Goal: Task Accomplishment & Management: Complete application form

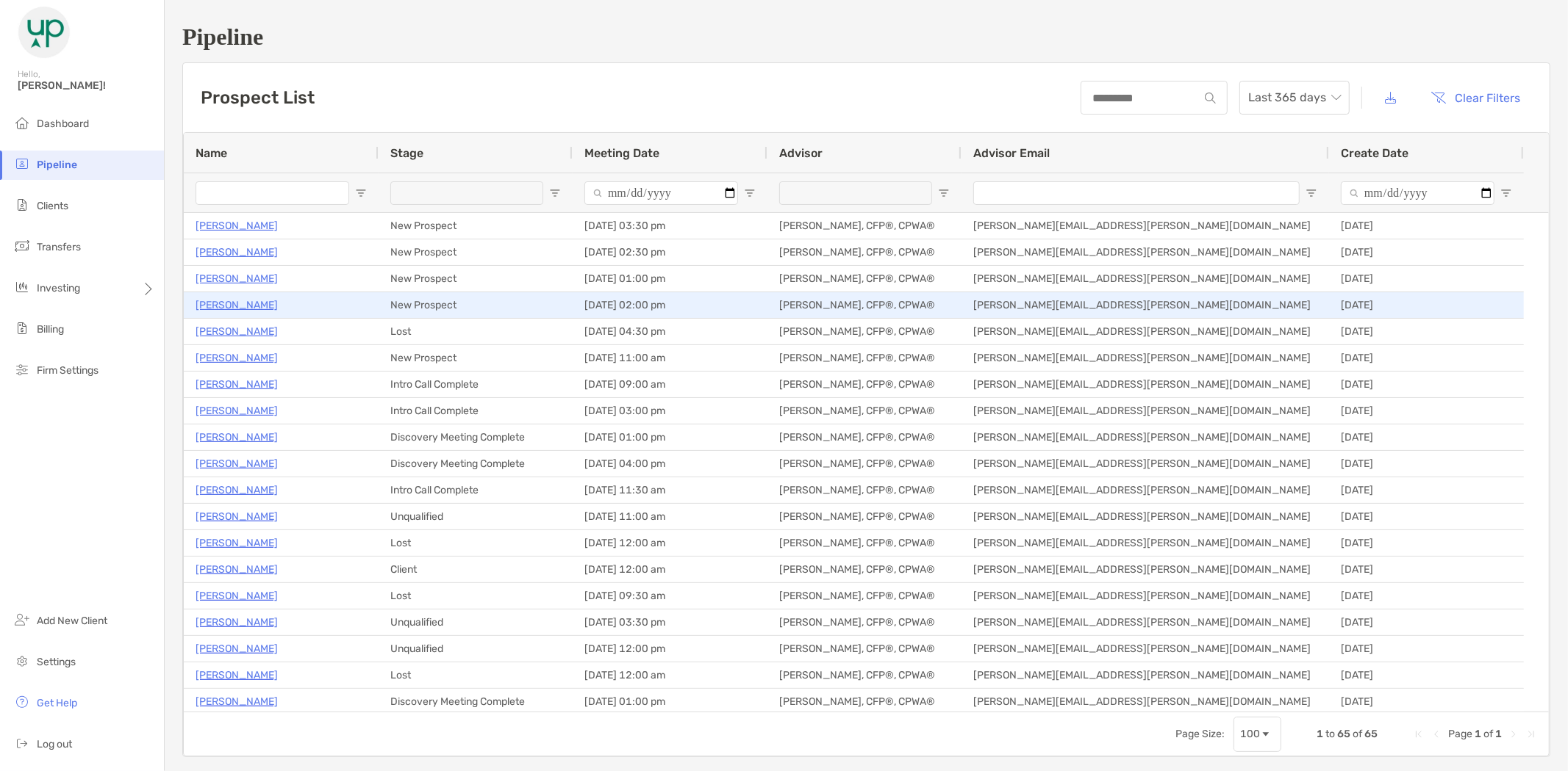
click at [220, 307] on p "[PERSON_NAME]" at bounding box center [236, 305] width 83 height 18
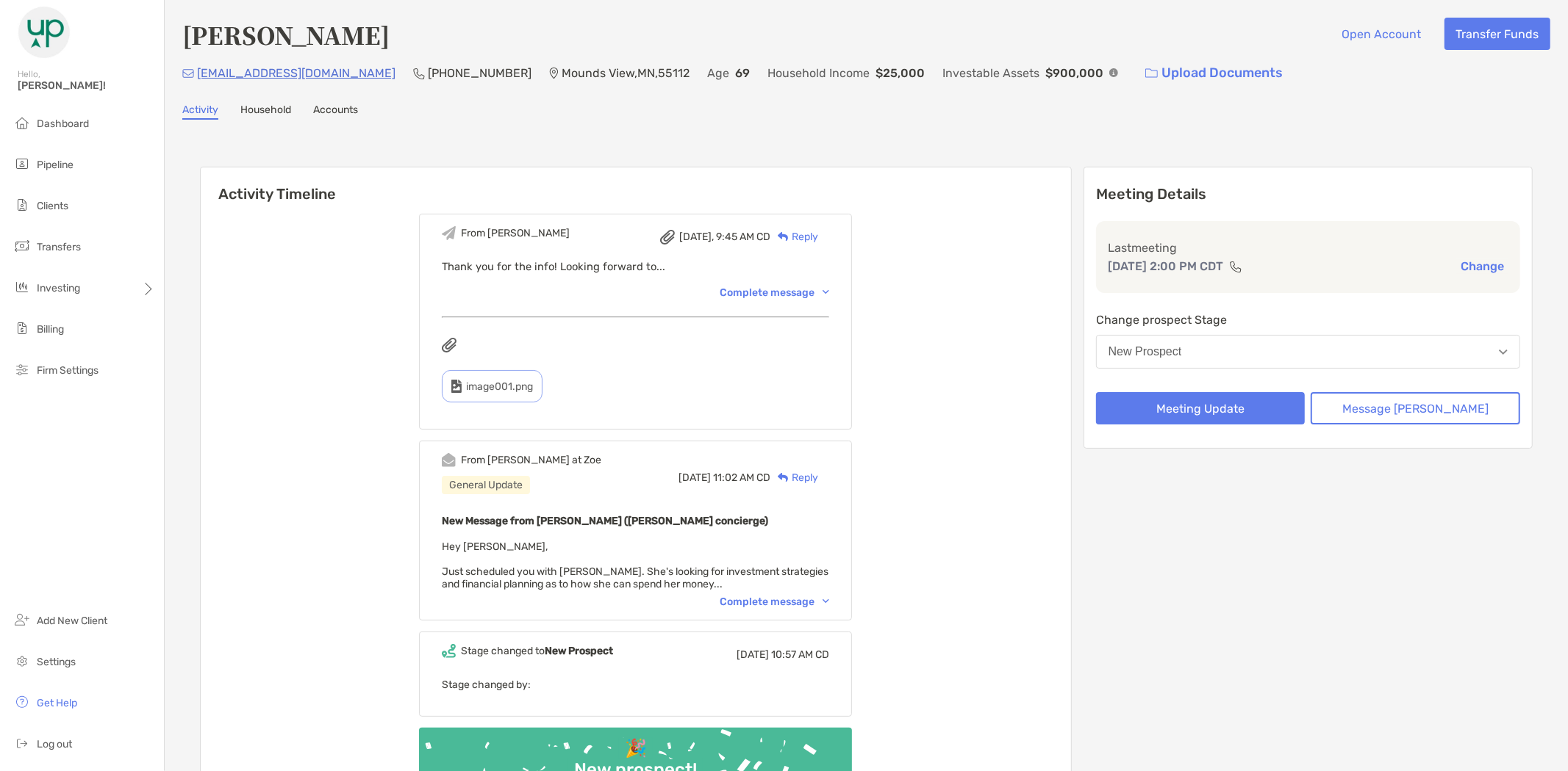
click at [760, 600] on div "Complete message" at bounding box center [774, 602] width 110 height 13
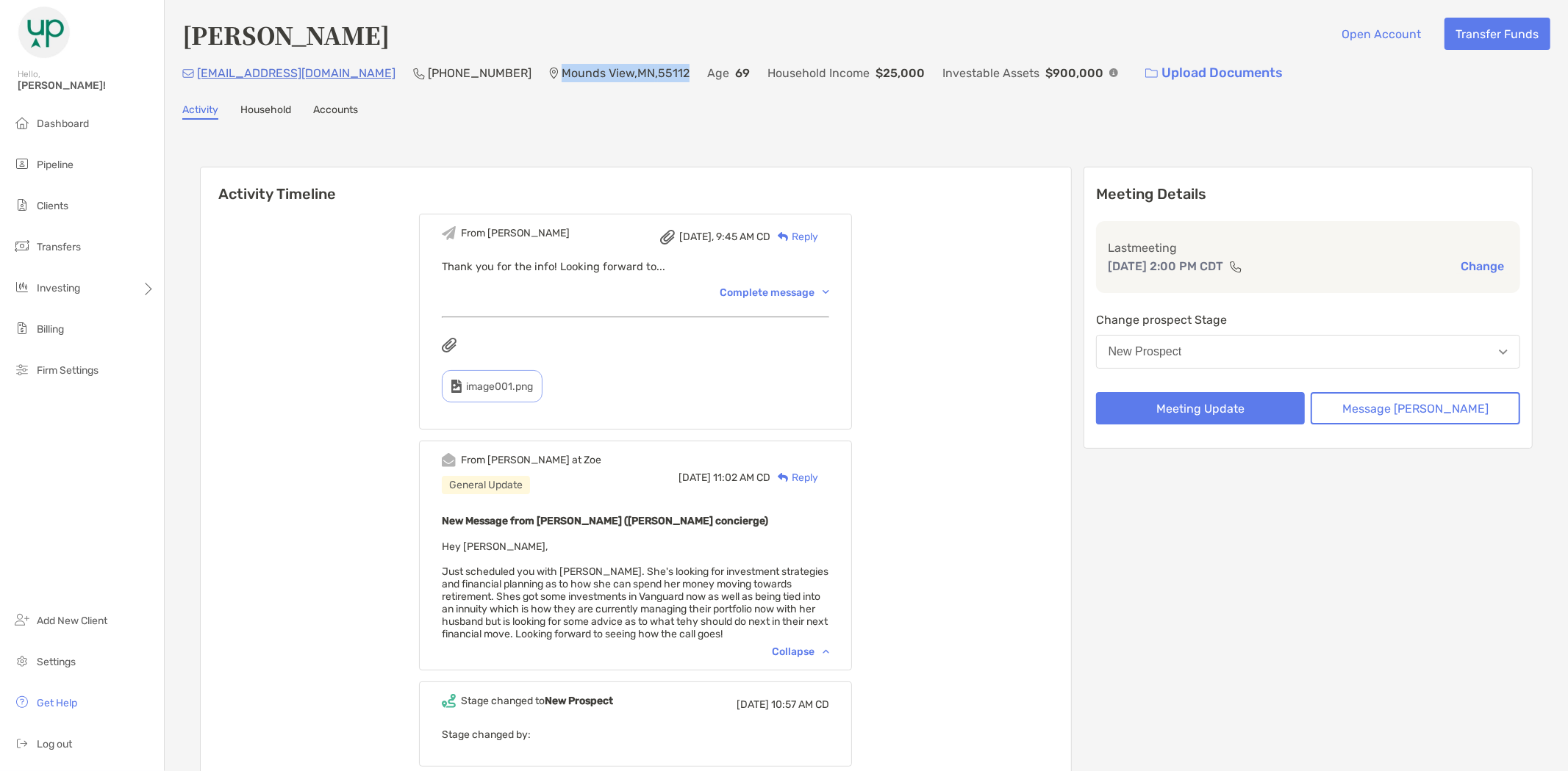
drag, startPoint x: 481, startPoint y: 70, endPoint x: 615, endPoint y: 75, distance: 134.1
click at [615, 75] on div "sandeahill128@gmail.com (651) 270-4621 Mounds View , MN , 55112 Age 69 Househol…" at bounding box center [866, 73] width 1367 height 32
copy p "Mounds View , MN , 55112"
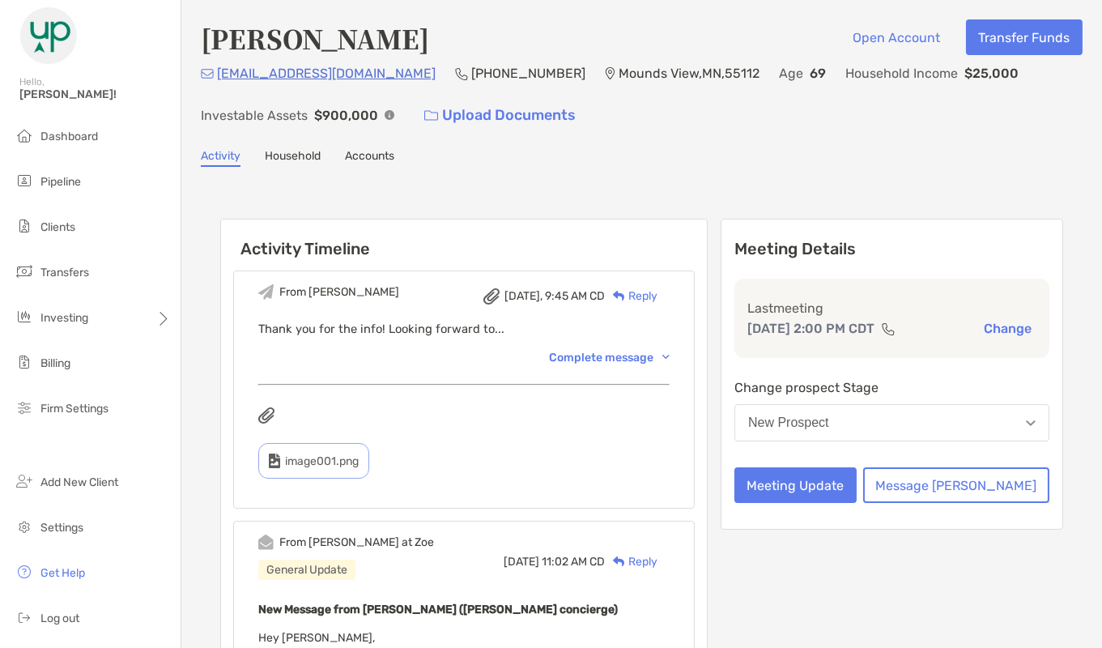
click at [471, 66] on p "(651) 270-4621" at bounding box center [528, 73] width 114 height 20
copy p "(651) 270-4621"
drag, startPoint x: 375, startPoint y: 77, endPoint x: 219, endPoint y: 69, distance: 156.5
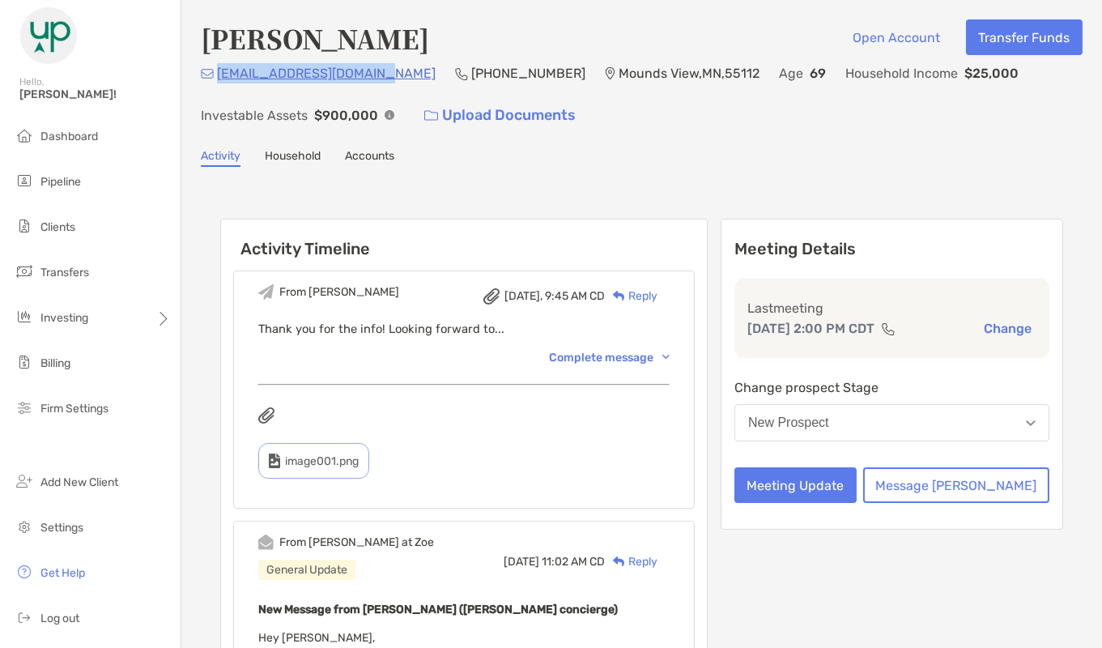
click at [219, 69] on div "sandeahill128@gmail.com (651) 270-4621 Mounds View , MN , 55112 Age 69 Househol…" at bounding box center [642, 98] width 882 height 70
copy p "sandeahill128@gmail.com"
click at [338, 92] on div "sandeahill128@gmail.com (651) 270-4621 Mounds View , MN , 55112 Age 69 Househol…" at bounding box center [642, 98] width 882 height 70
drag, startPoint x: 386, startPoint y: 81, endPoint x: 217, endPoint y: 71, distance: 168.7
click at [217, 71] on div "sandeahill128@gmail.com (651) 270-4621 Mounds View , MN , 55112 Age 69 Househol…" at bounding box center [642, 98] width 882 height 70
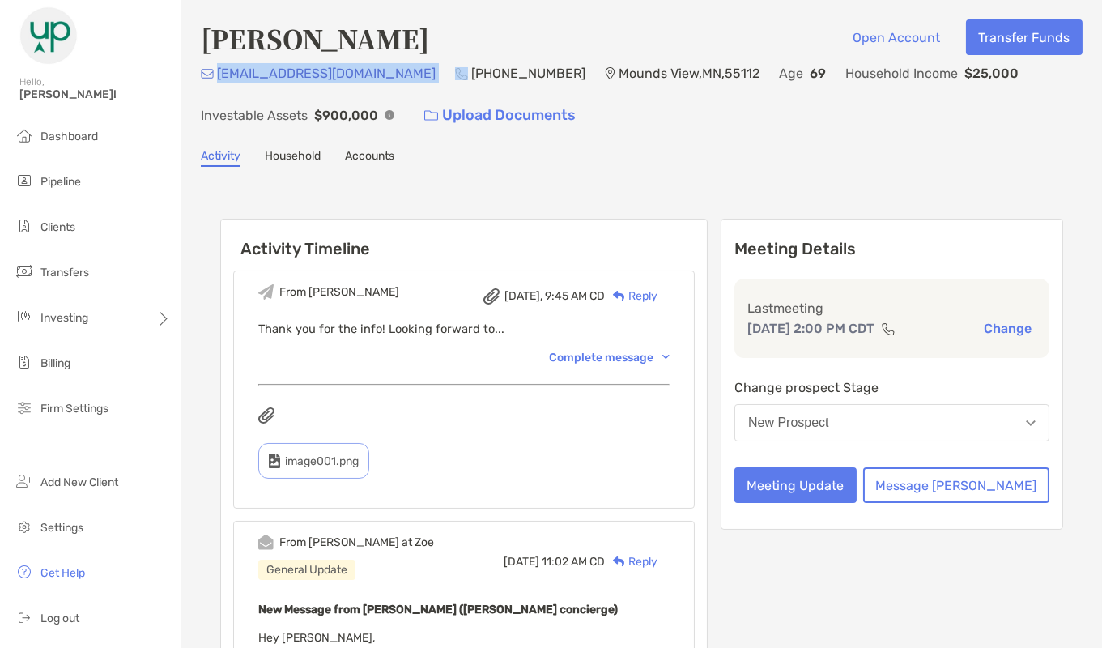
copy p "sandeahill128@gmail.com"
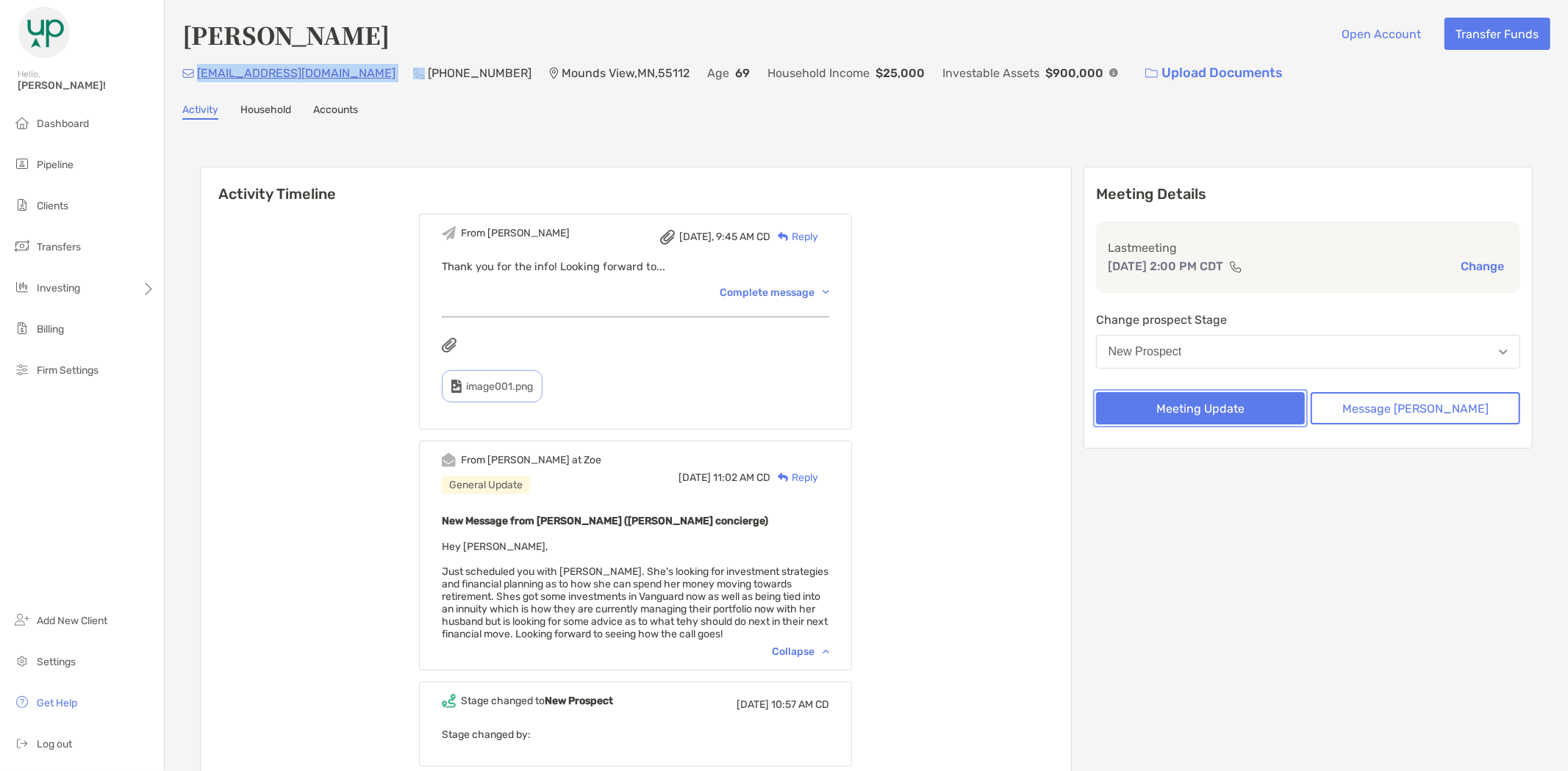
click at [1230, 406] on button "Meeting Update" at bounding box center [1200, 408] width 210 height 33
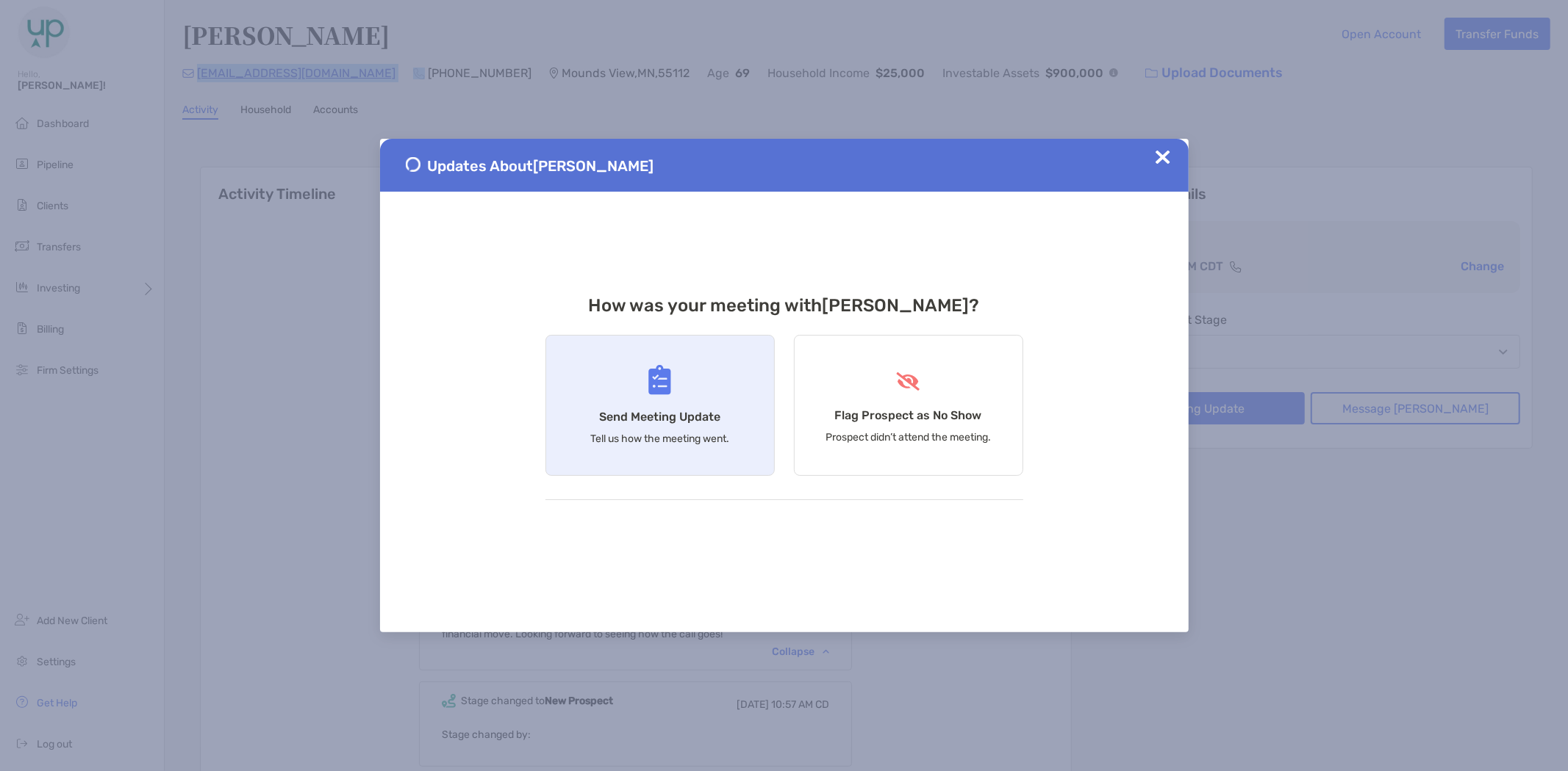
click at [665, 394] on img at bounding box center [659, 380] width 23 height 30
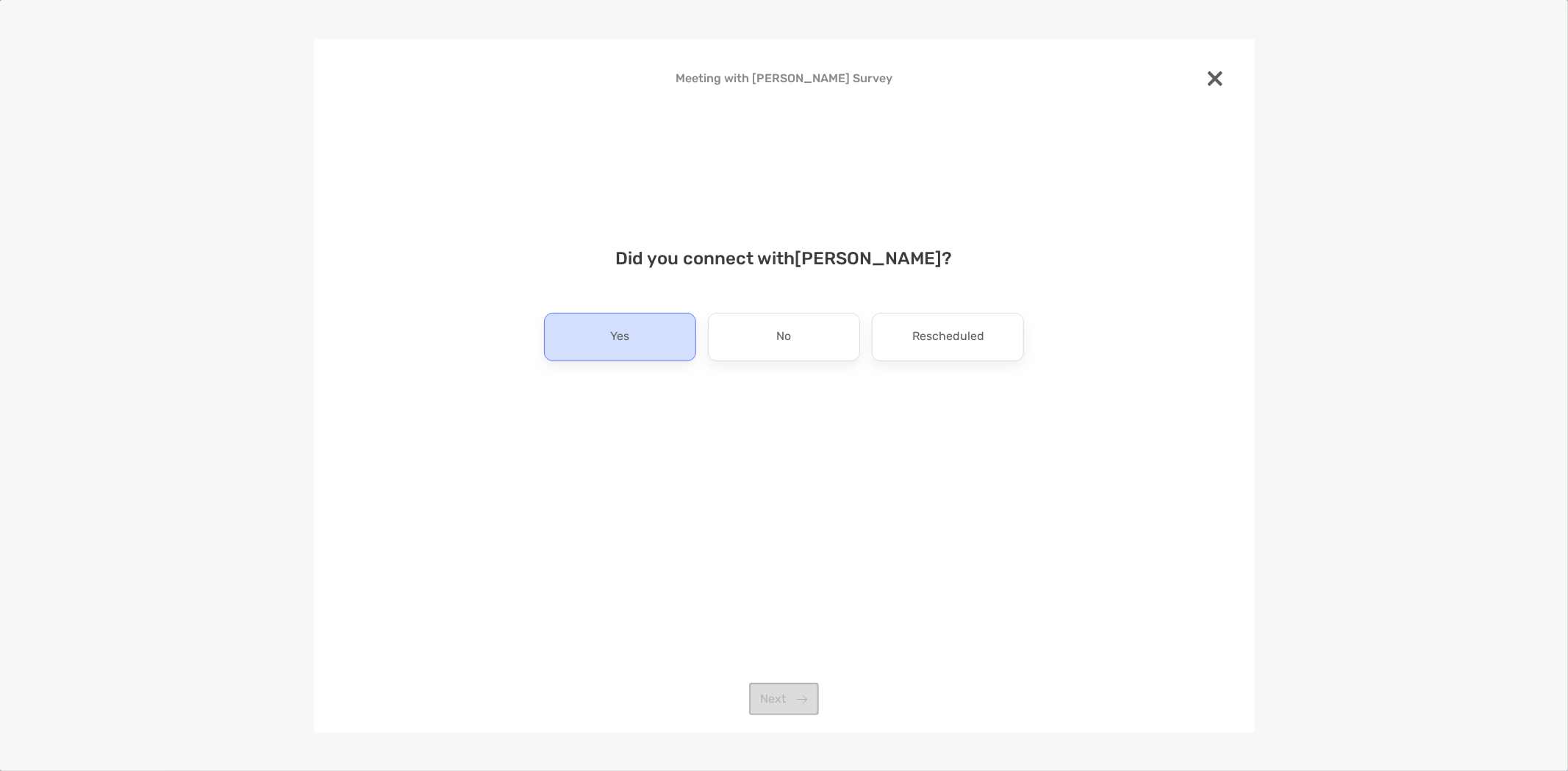
click at [642, 334] on div "Yes" at bounding box center [620, 337] width 152 height 48
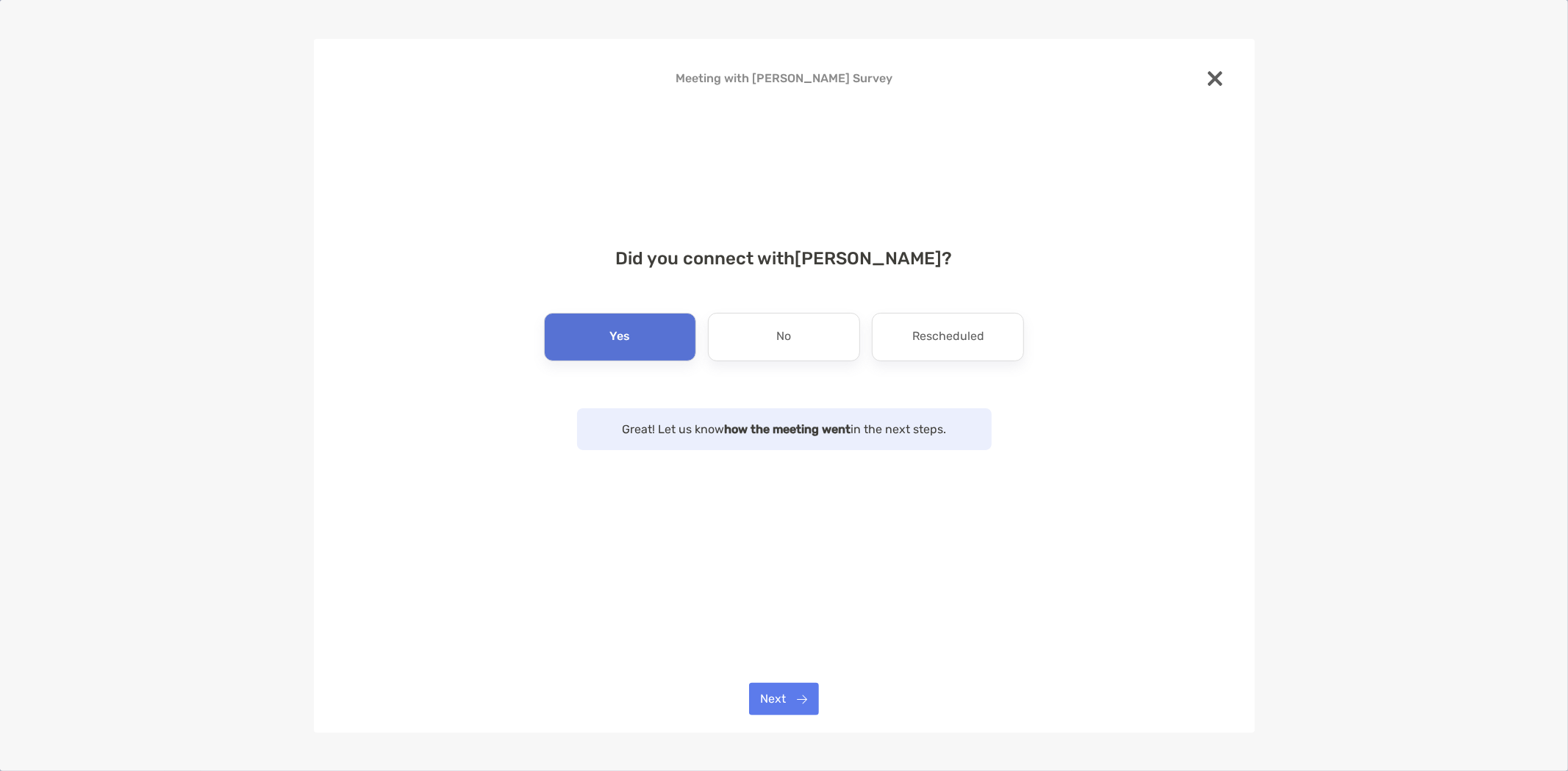
click at [779, 678] on div "Meeting with Sandra Hill Survey Did you connect with Sandra Hill ? Yes No Resch…" at bounding box center [784, 386] width 941 height 694
click at [789, 703] on button "Next" at bounding box center [783, 699] width 70 height 33
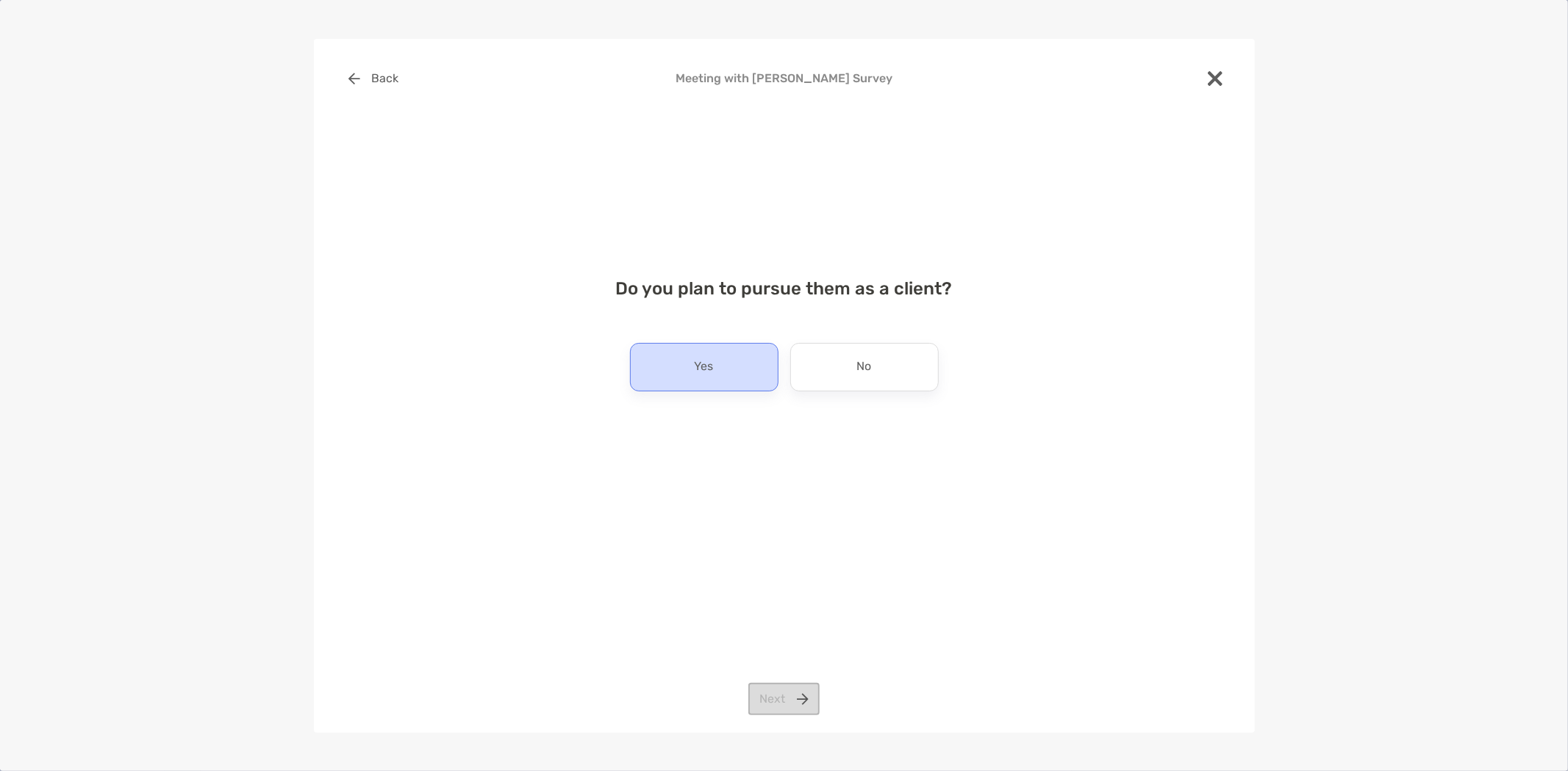
click at [721, 369] on div "Yes" at bounding box center [704, 366] width 149 height 48
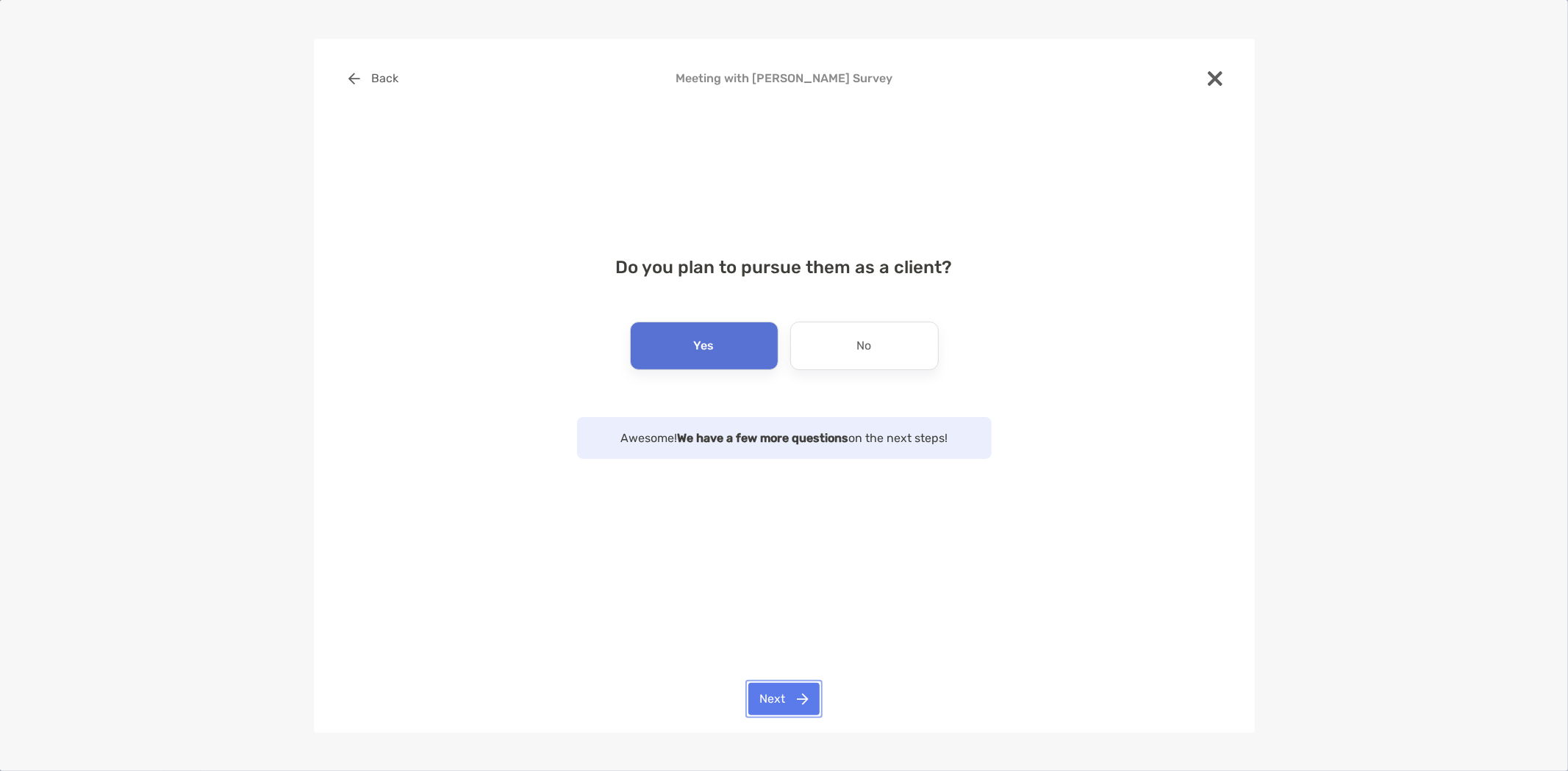
click at [792, 686] on button "Next" at bounding box center [783, 699] width 72 height 33
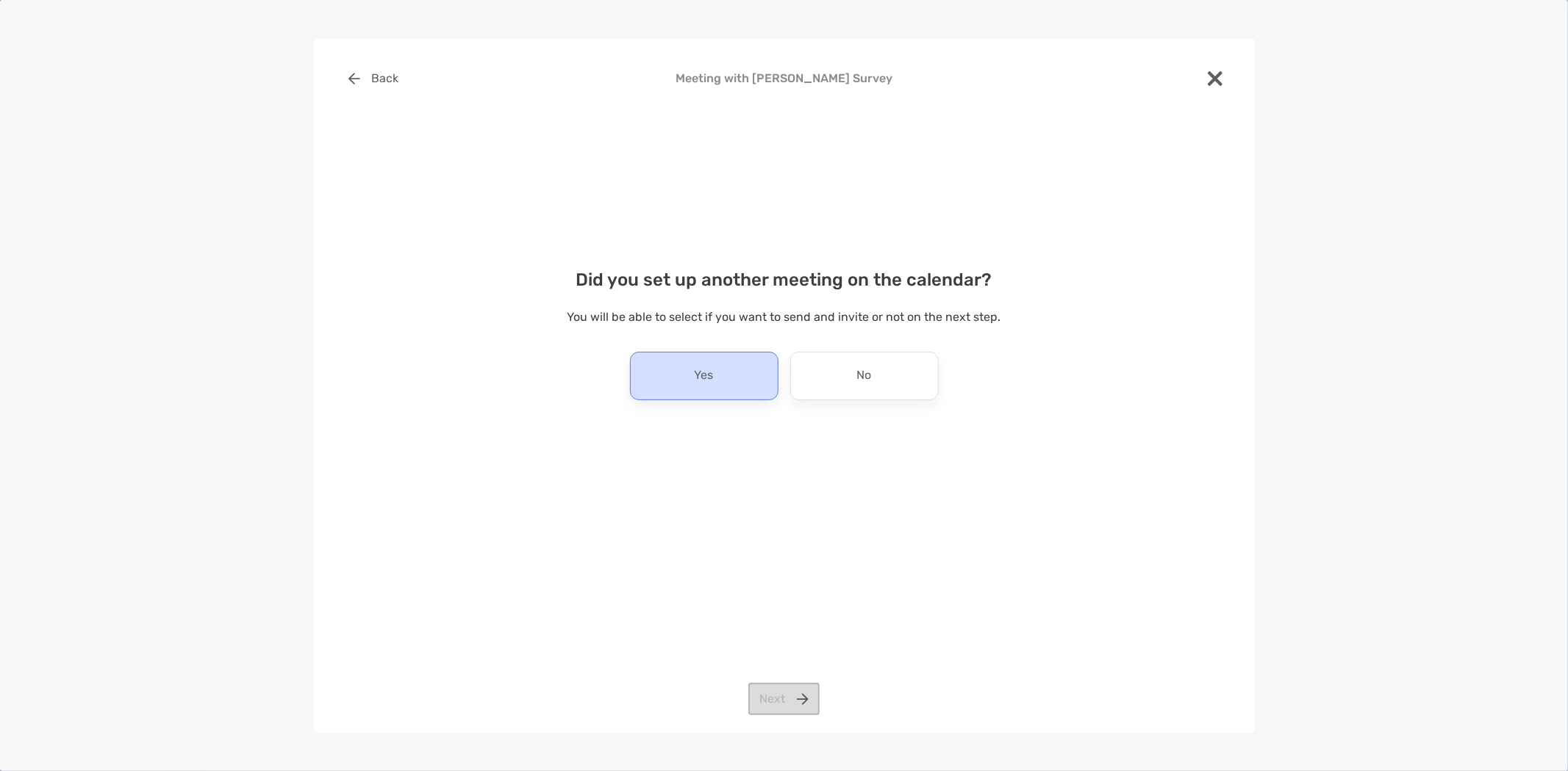
drag, startPoint x: 854, startPoint y: 366, endPoint x: 718, endPoint y: 370, distance: 136.1
click at [718, 370] on div "Yes No" at bounding box center [784, 376] width 481 height 48
click at [718, 370] on div "Yes" at bounding box center [704, 376] width 149 height 48
click at [790, 693] on button "Next" at bounding box center [783, 699] width 72 height 33
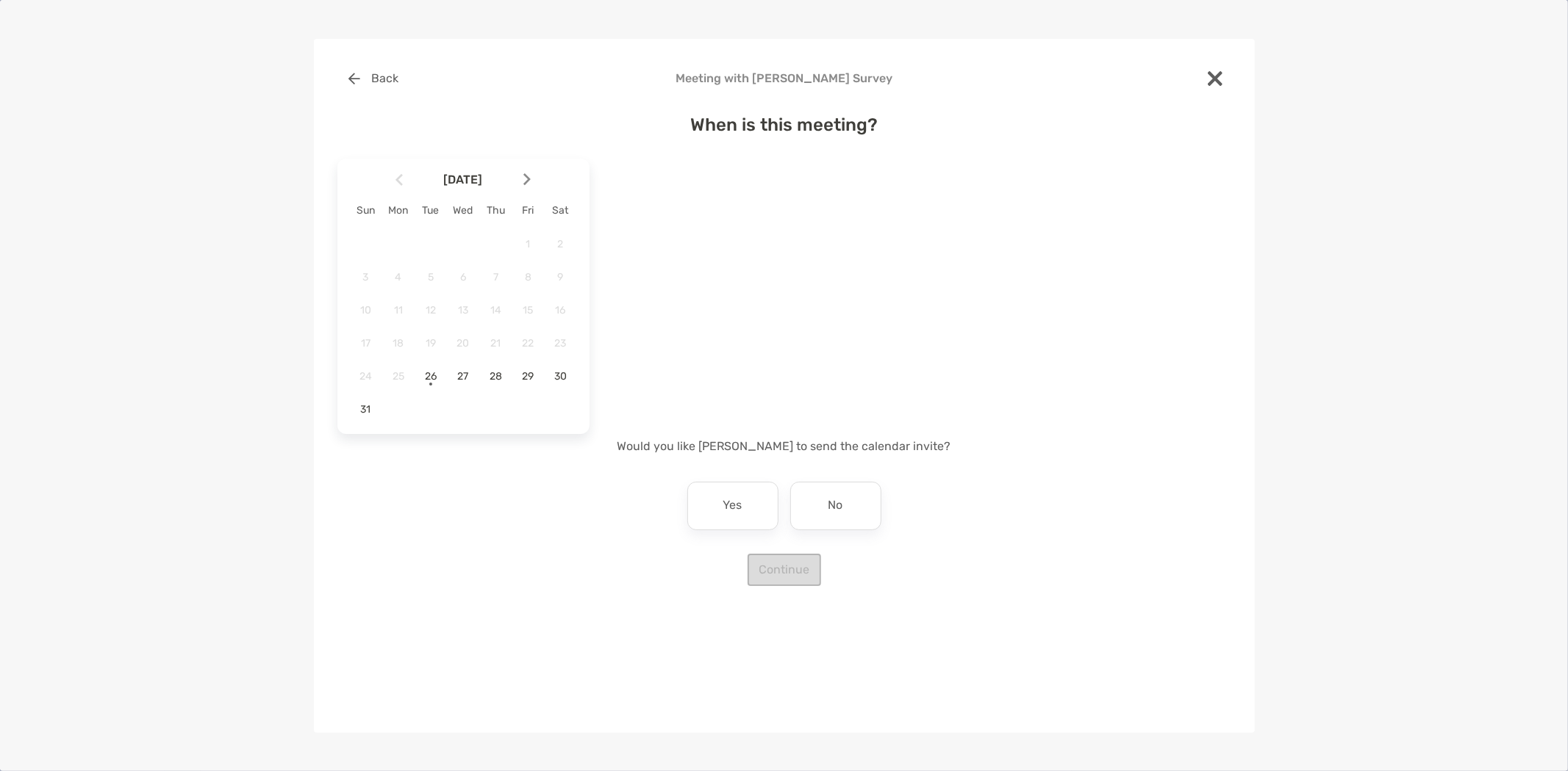
click at [534, 179] on div at bounding box center [533, 181] width 25 height 33
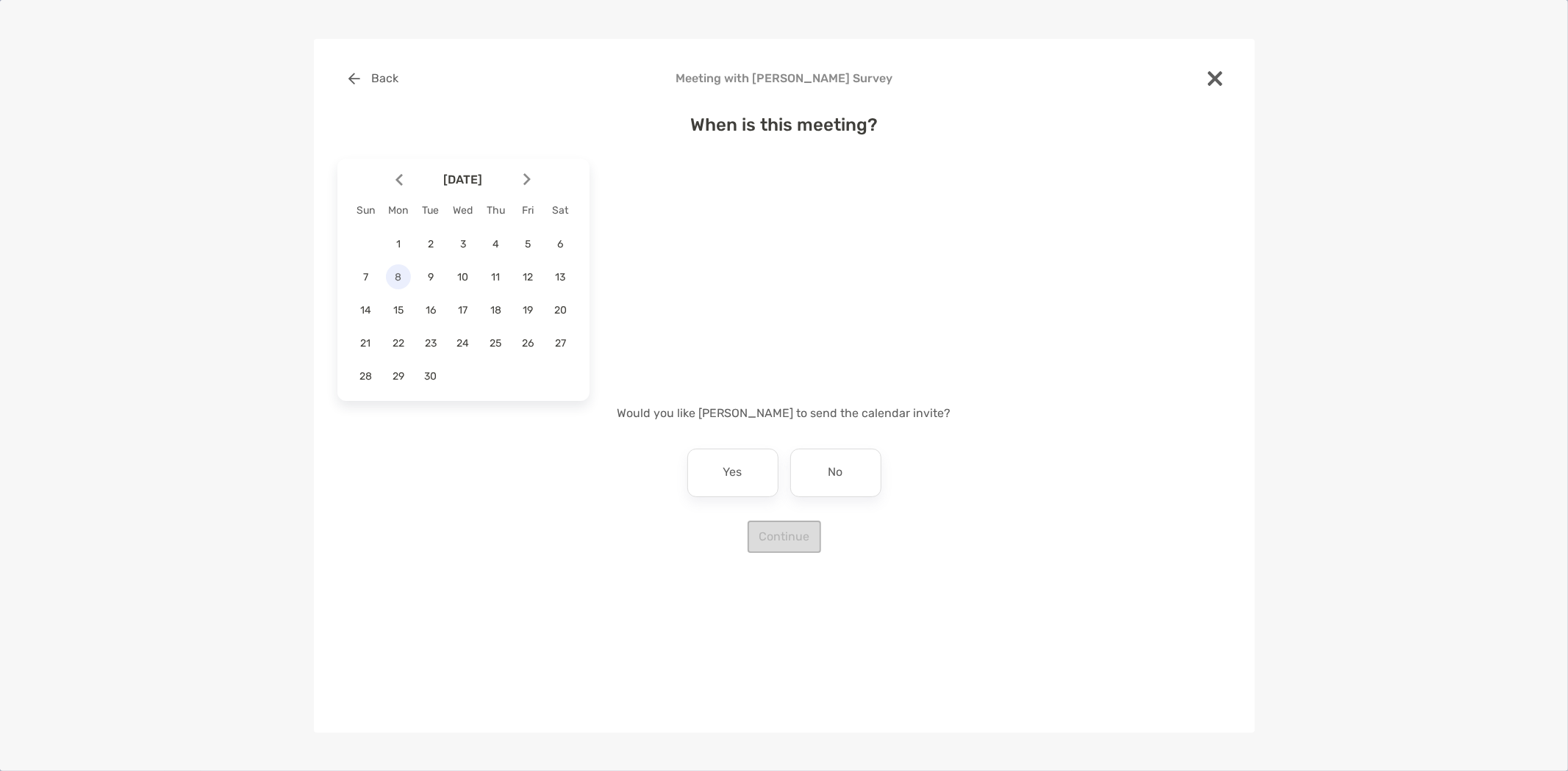
click at [396, 277] on span "8" at bounding box center [398, 278] width 25 height 13
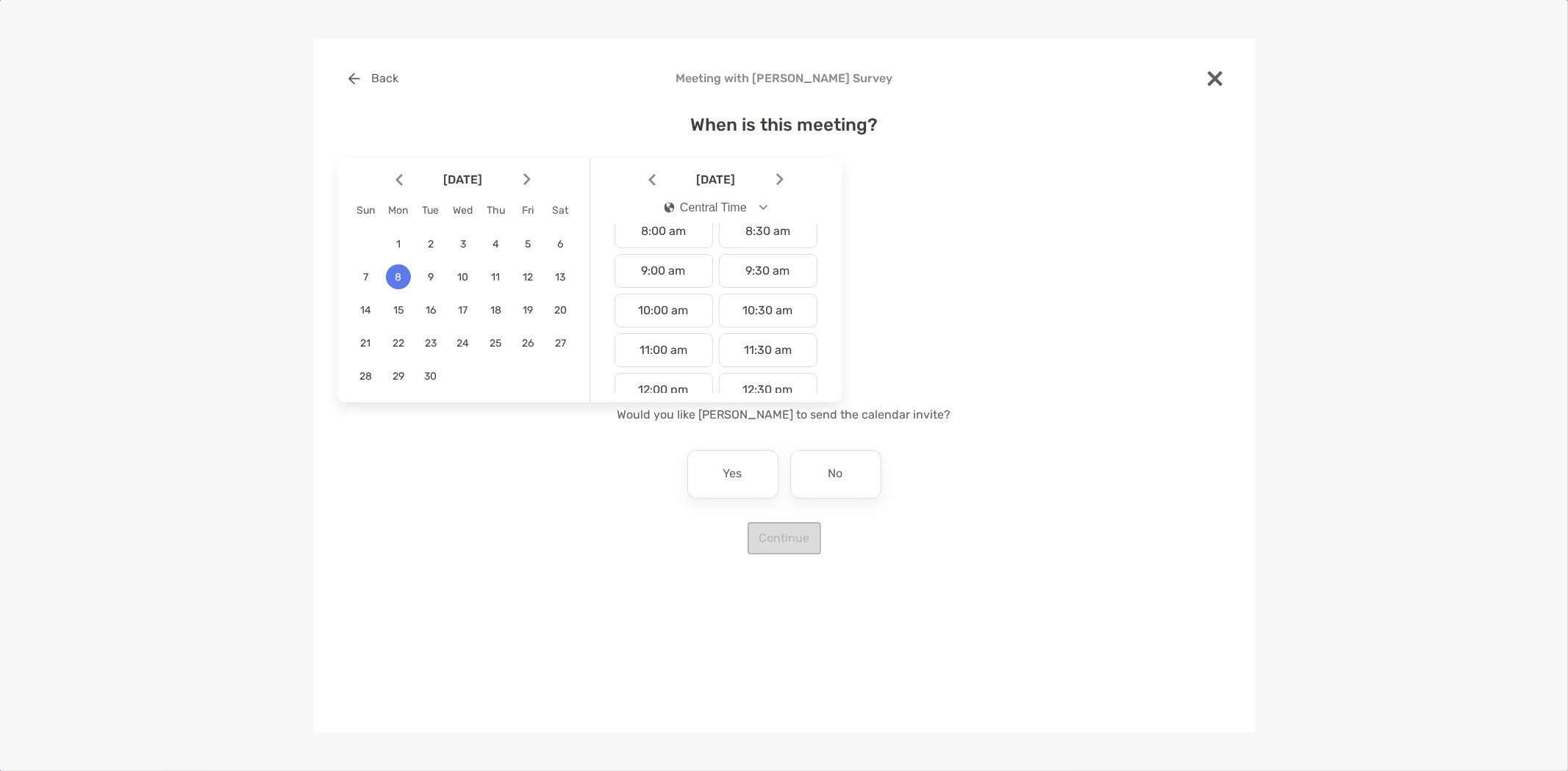
scroll to position [327, 0]
click at [760, 268] on div "9:30 am" at bounding box center [768, 271] width 99 height 34
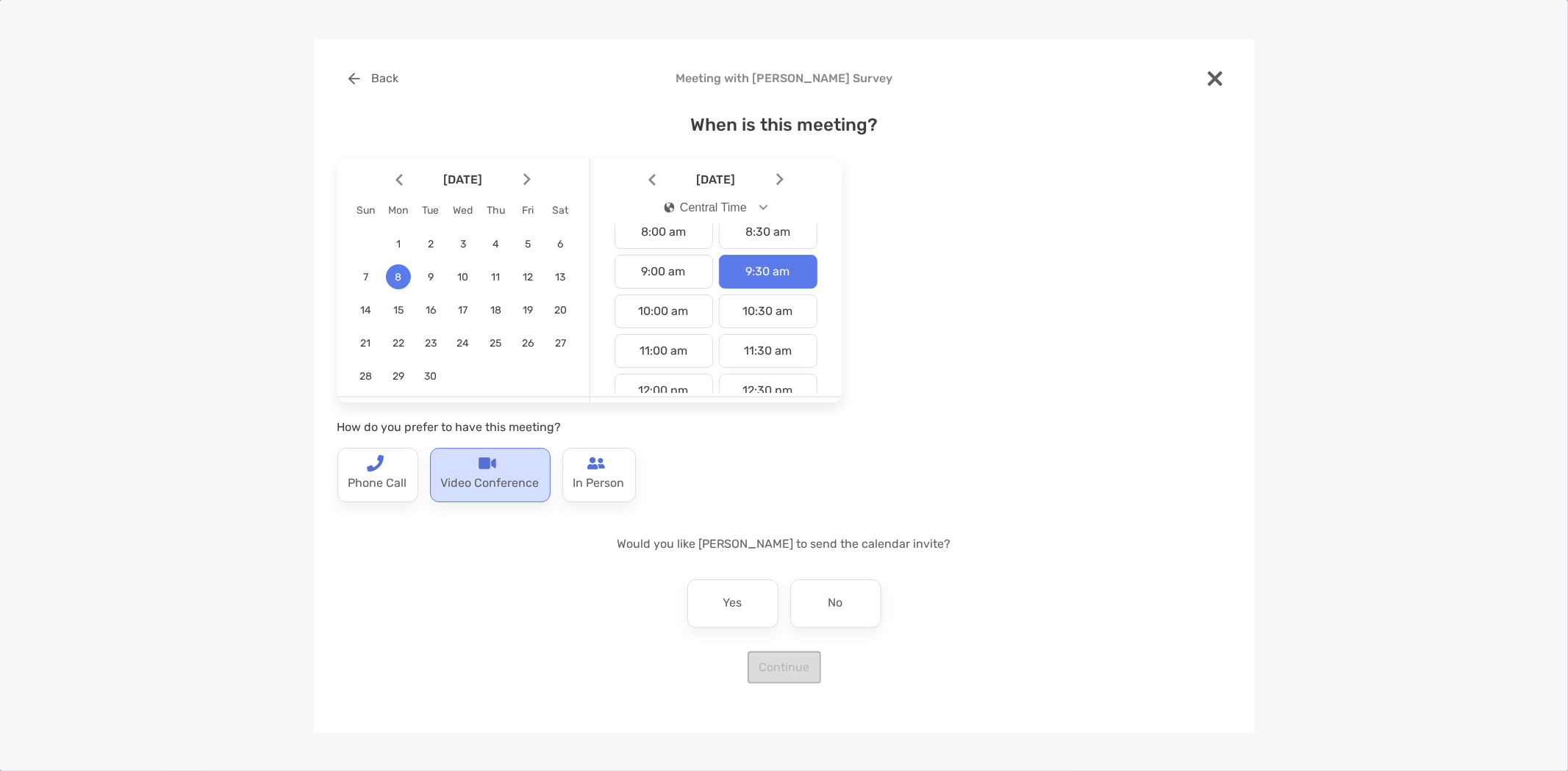
click at [510, 466] on div "Video Conference" at bounding box center [490, 475] width 121 height 54
click at [812, 610] on div "No" at bounding box center [836, 603] width 91 height 48
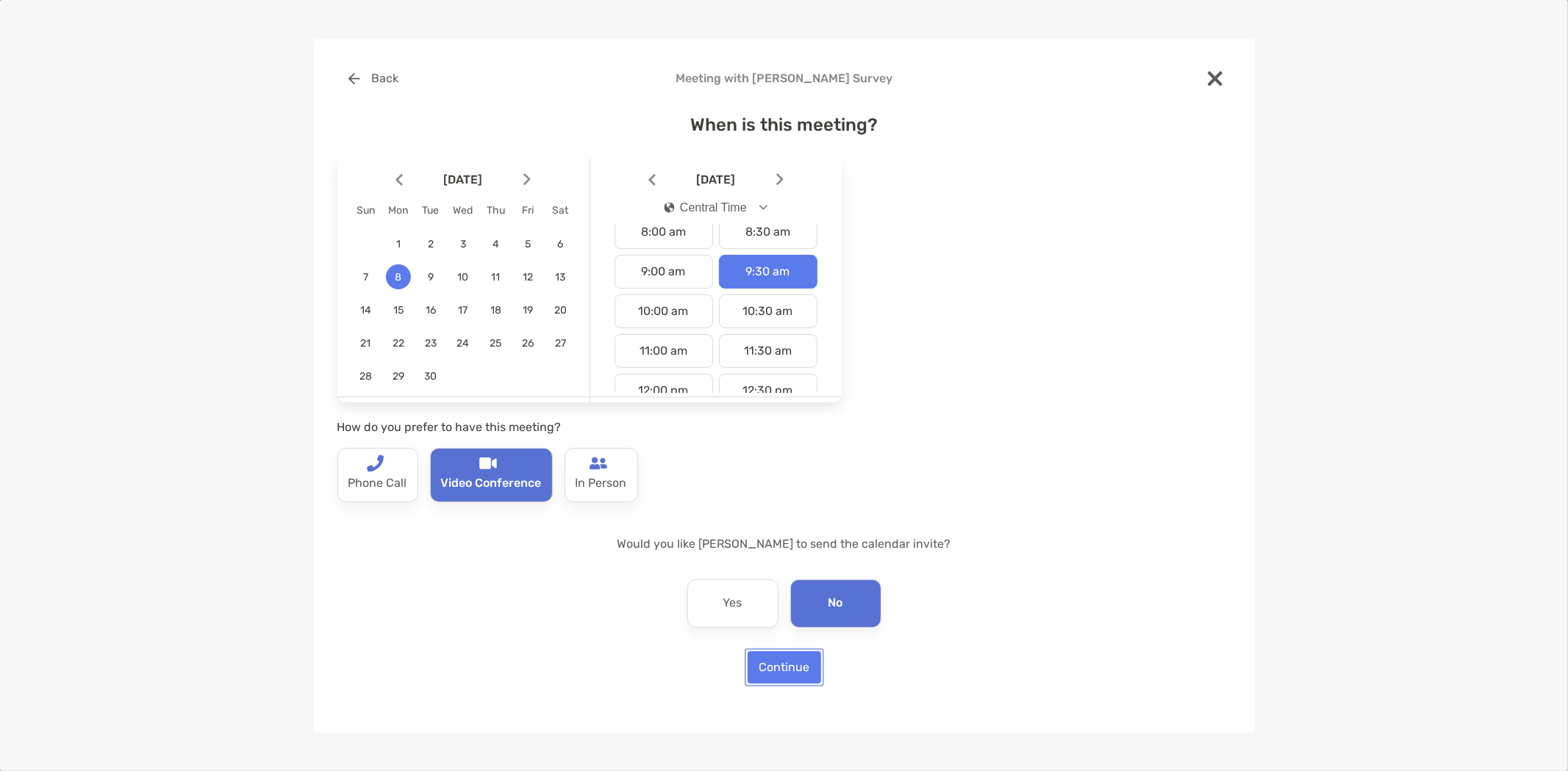
click at [783, 673] on button "Continue" at bounding box center [784, 668] width 74 height 33
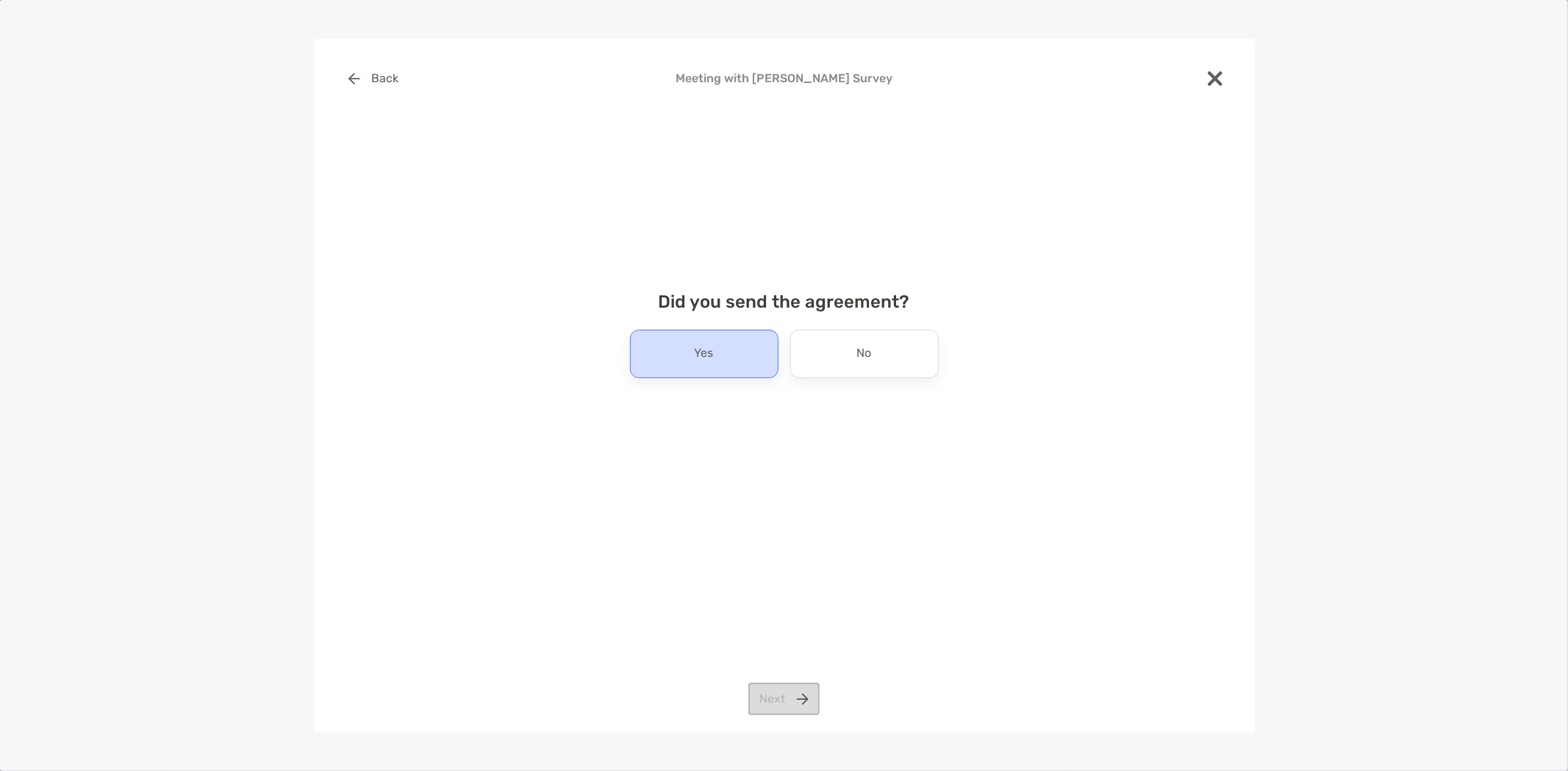
click at [721, 342] on div "Yes" at bounding box center [704, 354] width 149 height 48
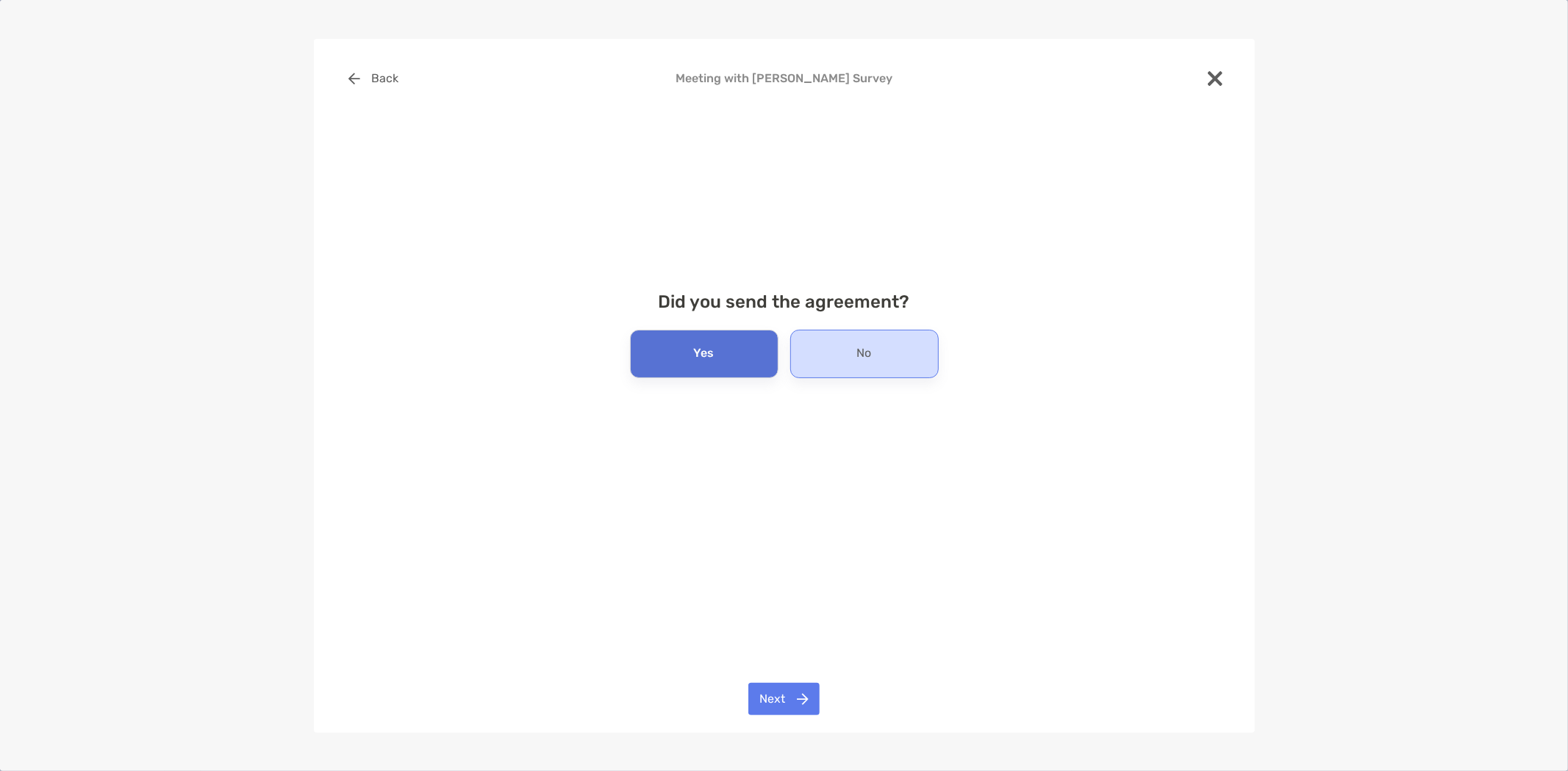
click at [868, 338] on div "No" at bounding box center [865, 354] width 149 height 48
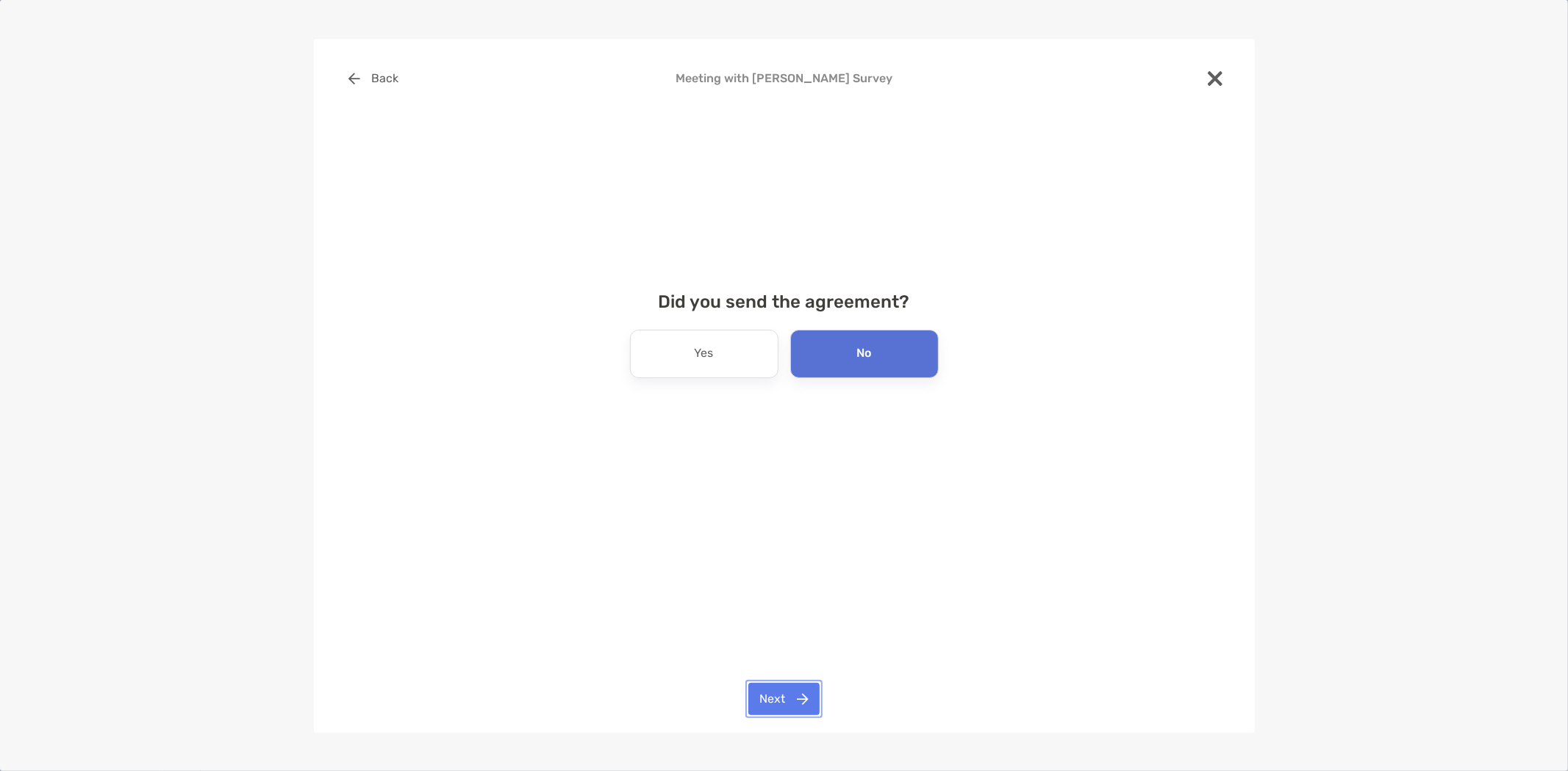
click at [799, 691] on button "Next" at bounding box center [783, 699] width 72 height 33
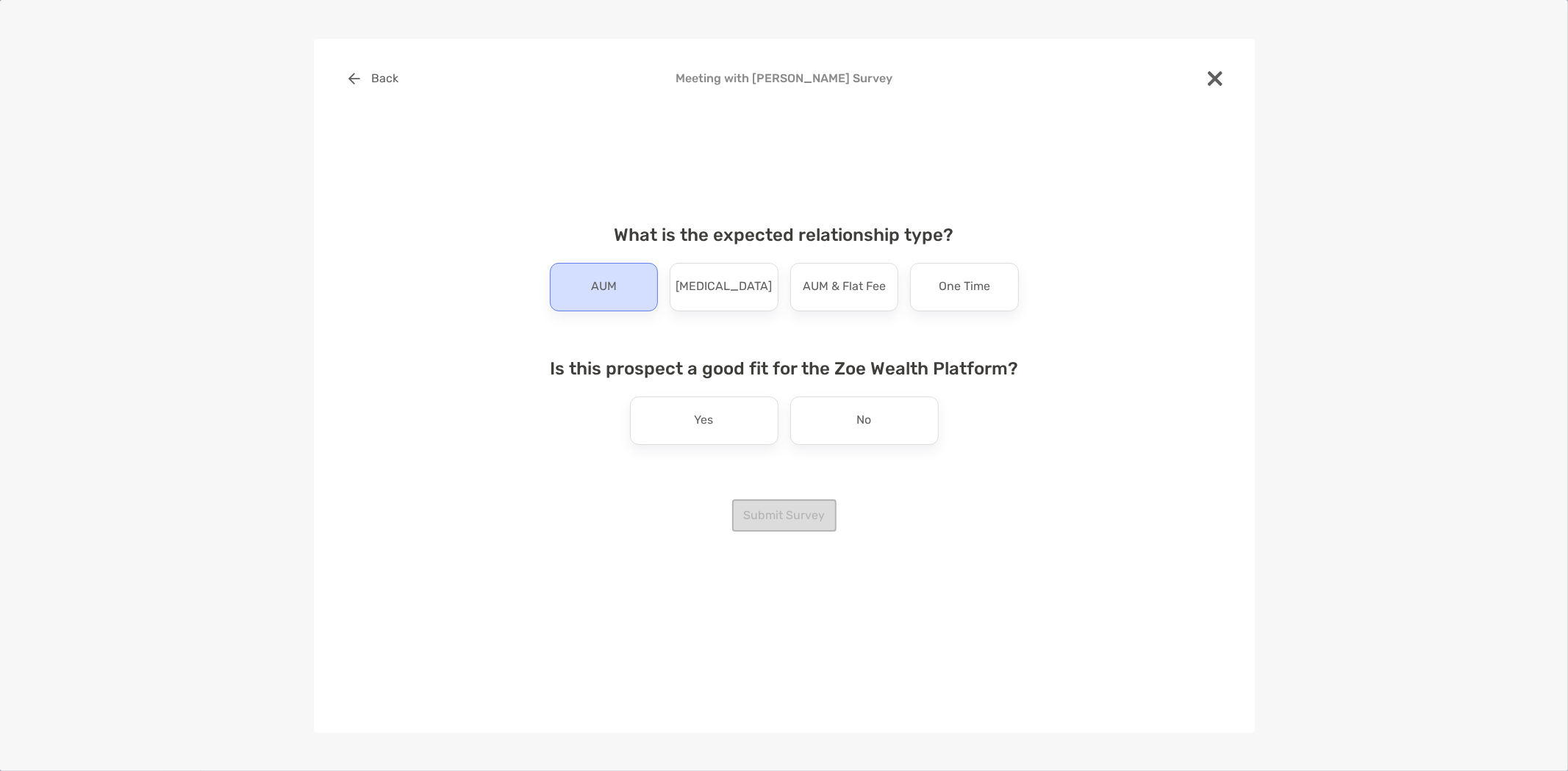
click at [582, 276] on div "AUM" at bounding box center [604, 287] width 109 height 48
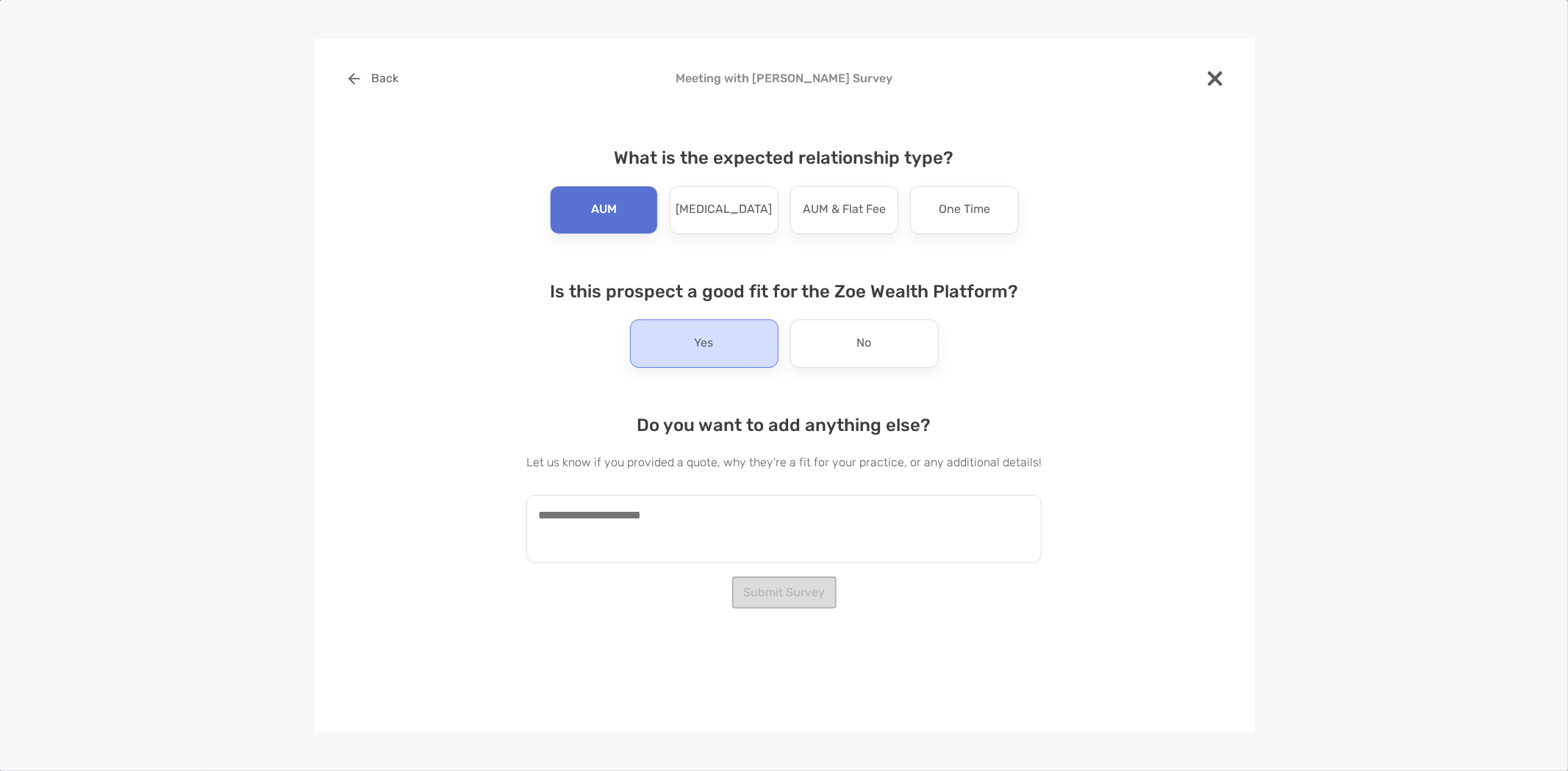
click at [643, 328] on div "Yes" at bounding box center [704, 343] width 149 height 48
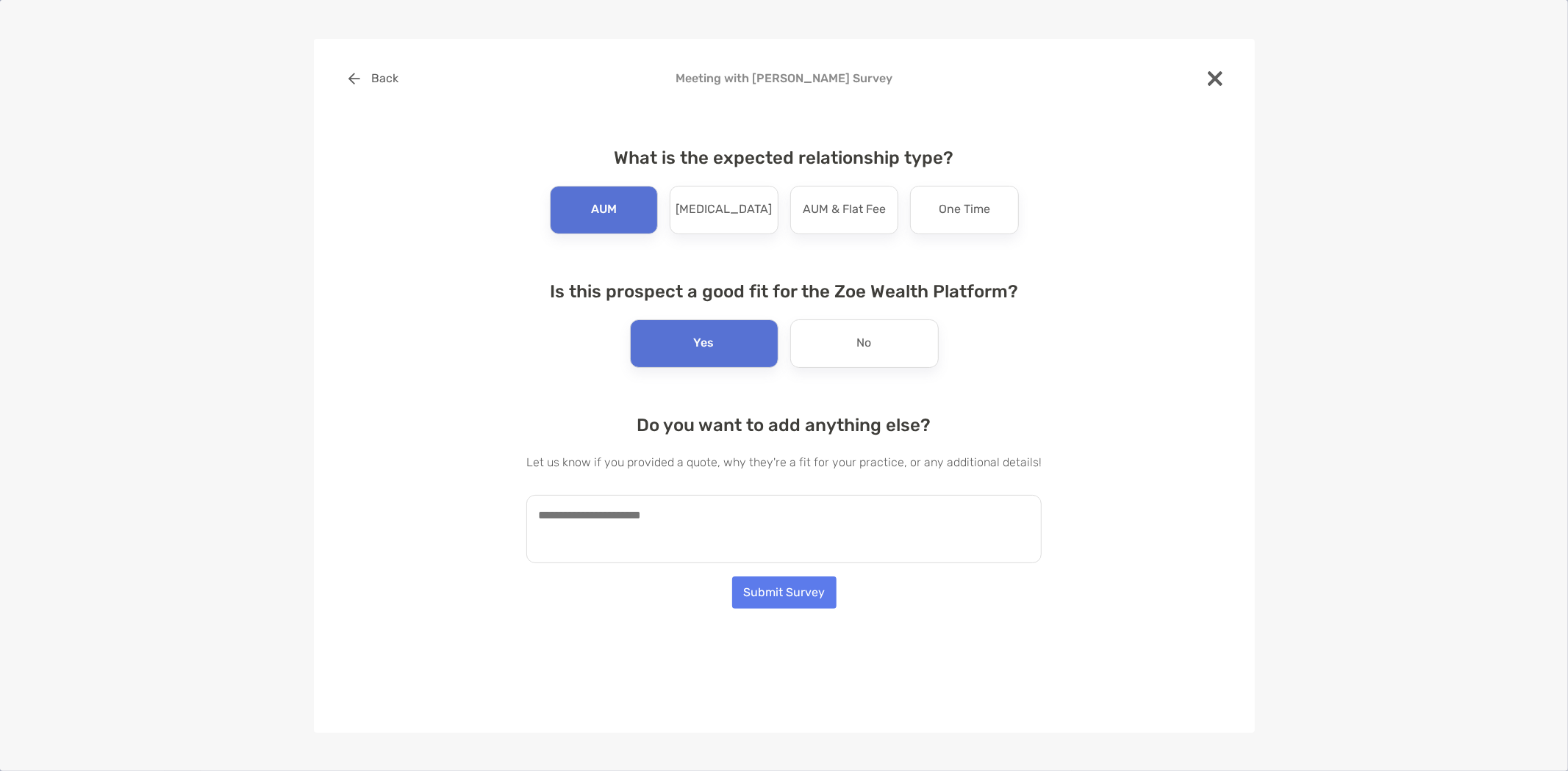
click at [710, 526] on textarea at bounding box center [784, 529] width 515 height 68
paste textarea "**********"
type textarea "**********"
click at [841, 503] on textarea at bounding box center [777, 529] width 501 height 68
paste textarea "**********"
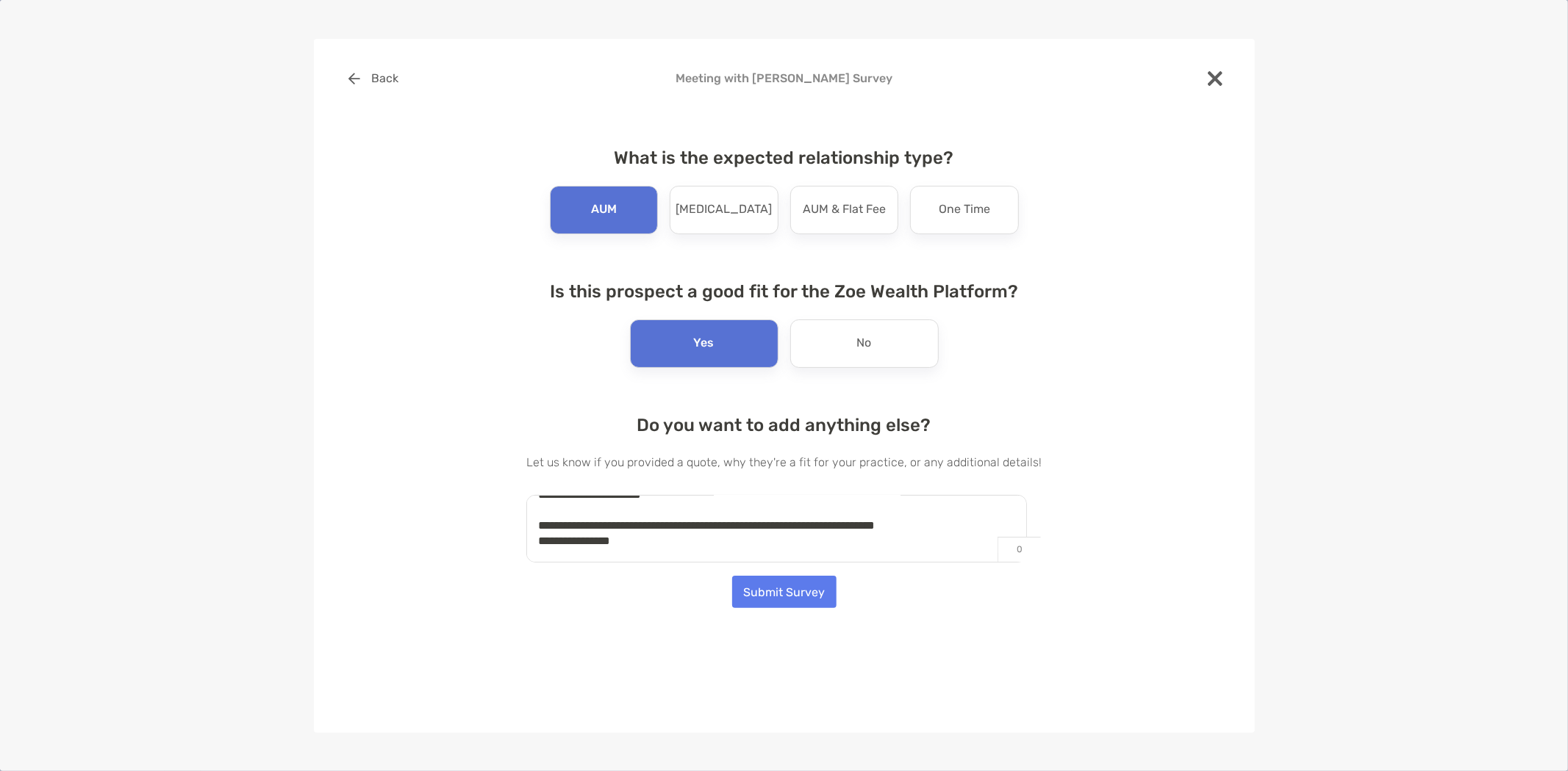
scroll to position [503, 0]
drag, startPoint x: 660, startPoint y: 554, endPoint x: 534, endPoint y: 549, distance: 126.1
click at [534, 549] on textarea "**********" at bounding box center [777, 529] width 501 height 68
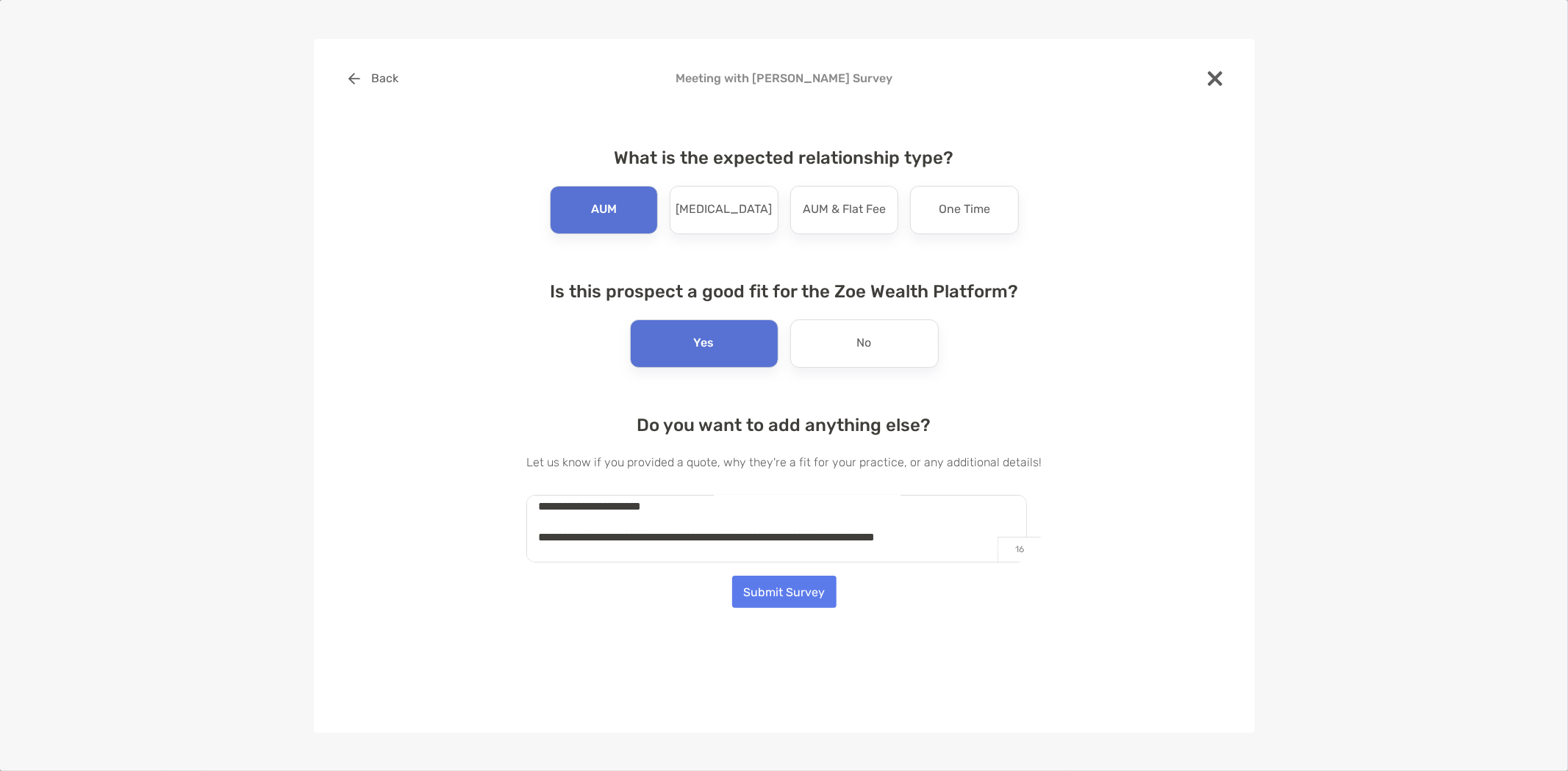
scroll to position [487, 0]
type textarea "**********"
click at [771, 590] on button "Submit Survey" at bounding box center [784, 592] width 104 height 33
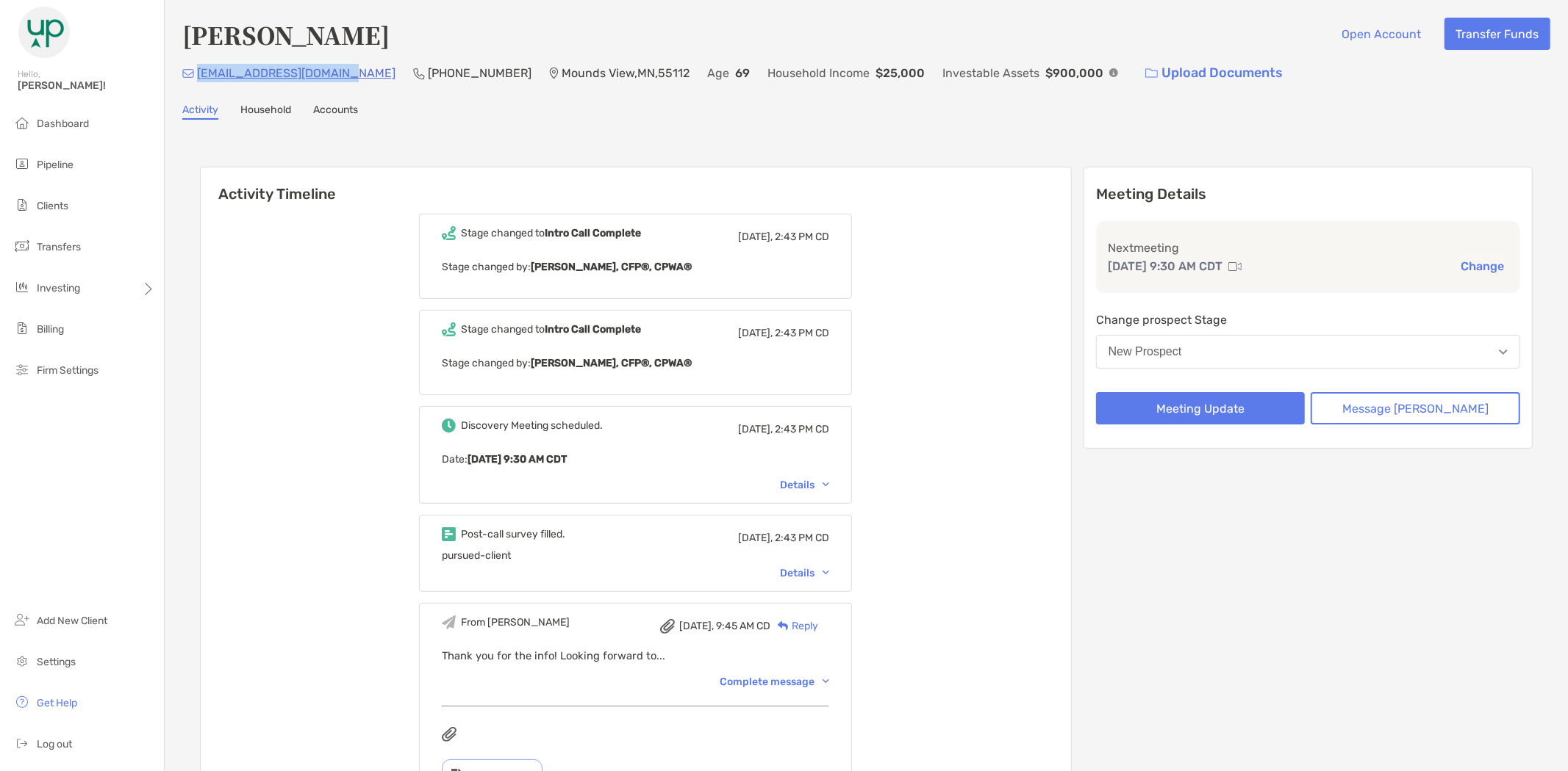
drag, startPoint x: 318, startPoint y: 77, endPoint x: 196, endPoint y: 82, distance: 122.1
click at [196, 82] on div "sandeahill128@gmail.com (651) 270-4621 Mounds View , MN , 55112 Age 69 Househol…" at bounding box center [866, 73] width 1367 height 32
copy p "sandeahill128@gmail.com"
